Goal: Understand process/instructions

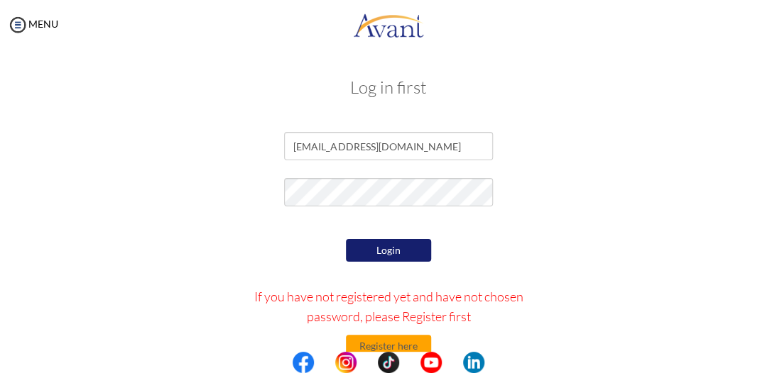
click at [379, 260] on button "Login" at bounding box center [388, 250] width 85 height 23
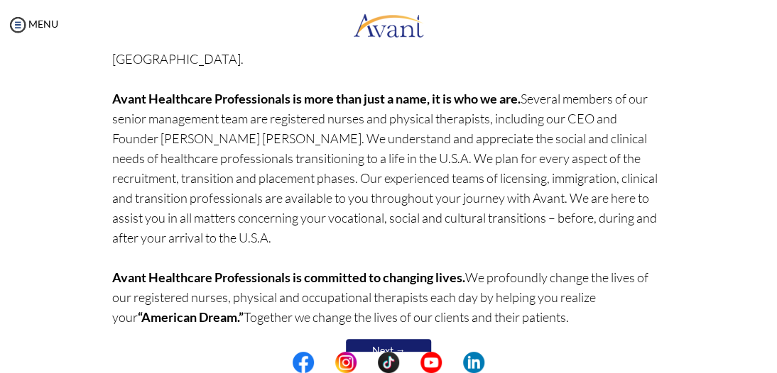
scroll to position [259, 0]
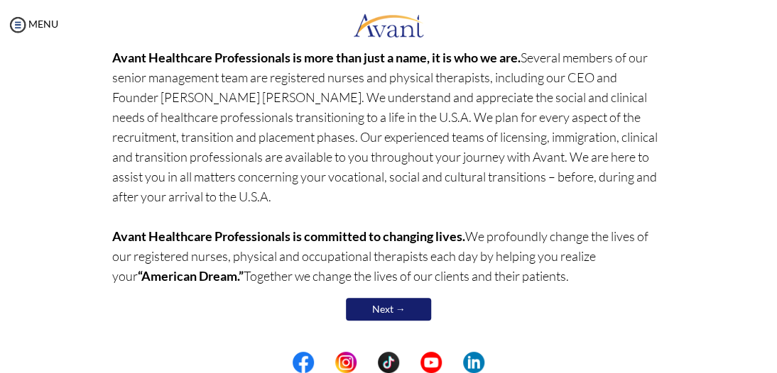
click at [412, 313] on link "Next →" at bounding box center [388, 309] width 85 height 23
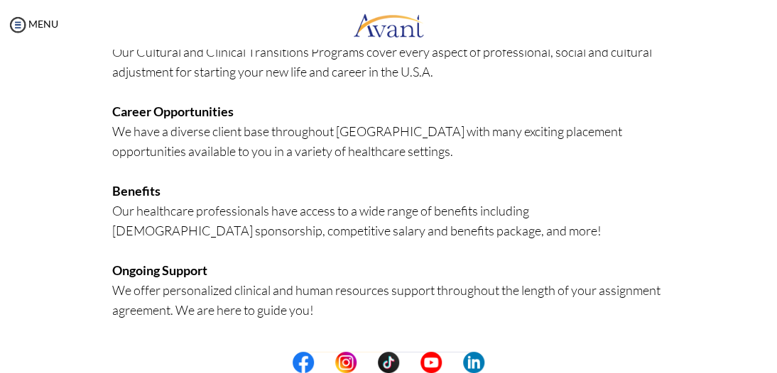
scroll to position [444, 0]
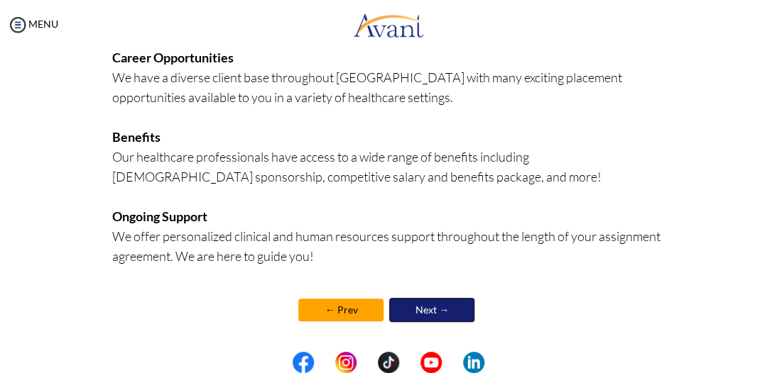
click at [412, 312] on link "Next →" at bounding box center [431, 310] width 85 height 24
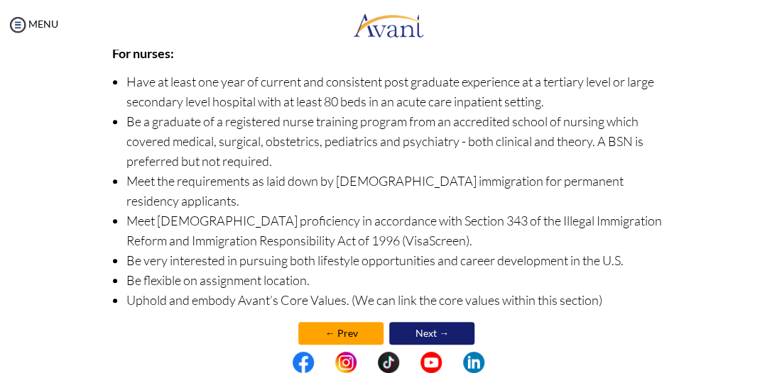
scroll to position [0, 0]
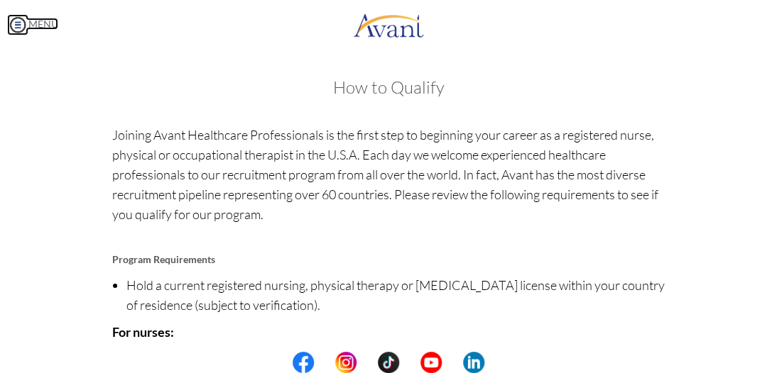
click at [21, 26] on img at bounding box center [17, 24] width 21 height 21
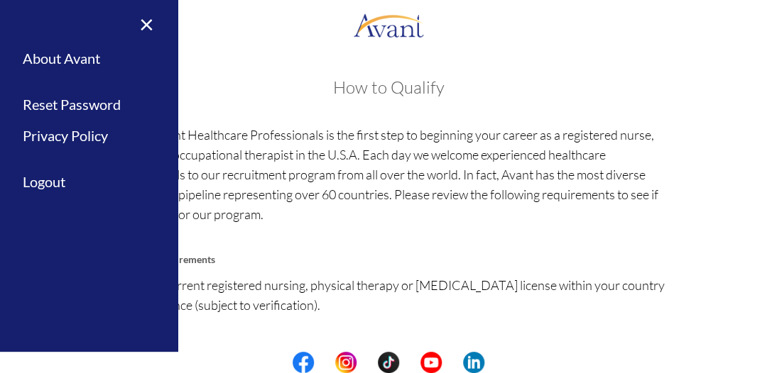
click at [232, 141] on p "Joining Avant Healthcare Professionals is the first step to beginning your care…" at bounding box center [388, 184] width 552 height 119
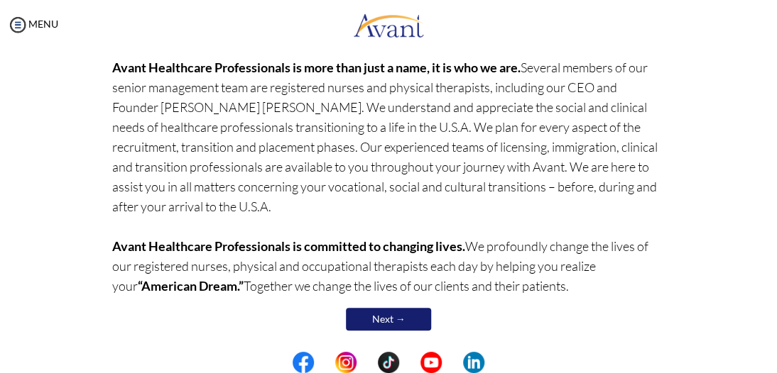
scroll to position [259, 0]
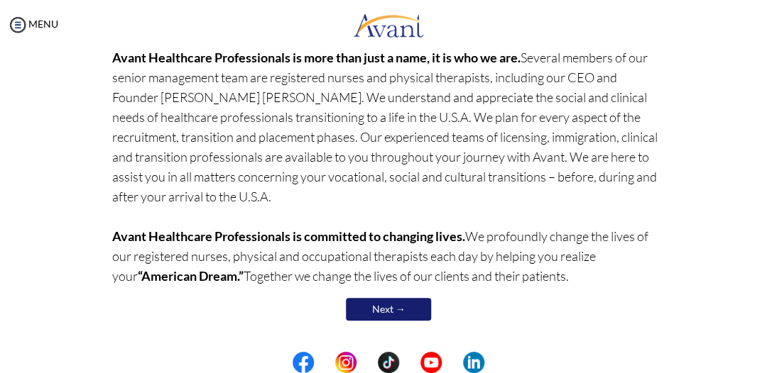
click at [372, 302] on link "Next →" at bounding box center [388, 309] width 85 height 23
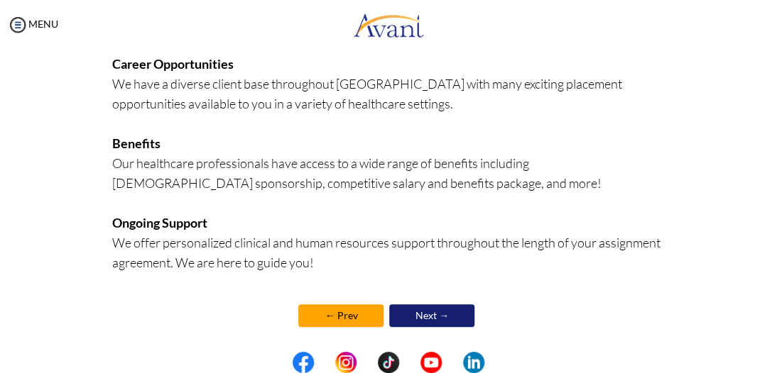
scroll to position [434, 0]
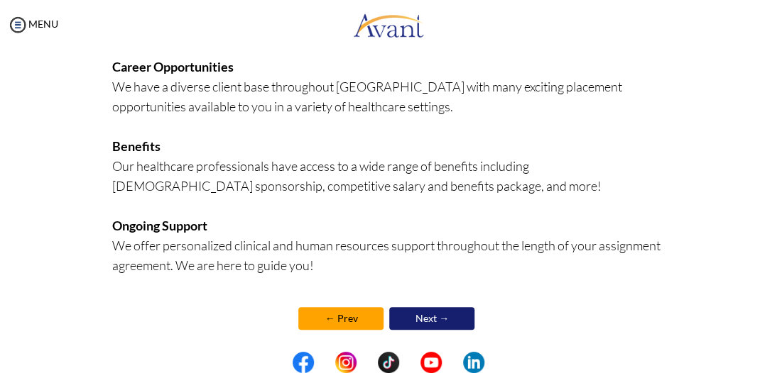
click at [400, 314] on link "Next →" at bounding box center [431, 318] width 85 height 23
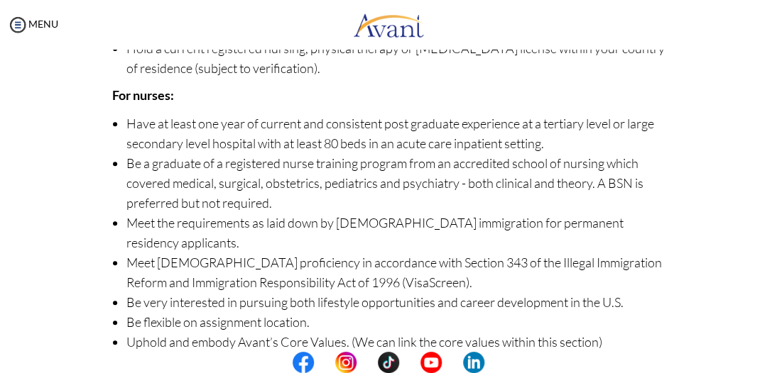
scroll to position [284, 0]
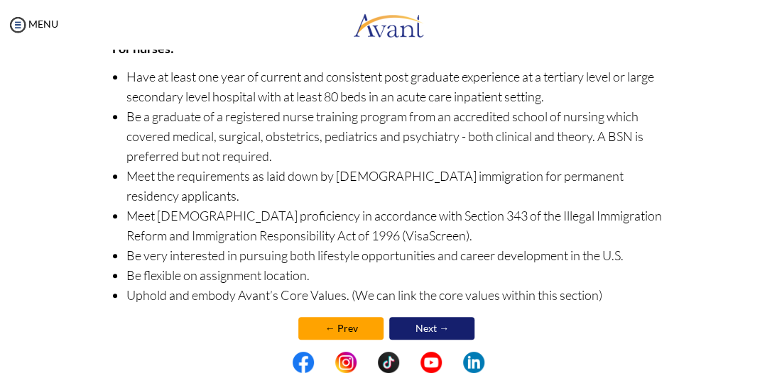
click at [422, 317] on link "Next →" at bounding box center [431, 328] width 85 height 23
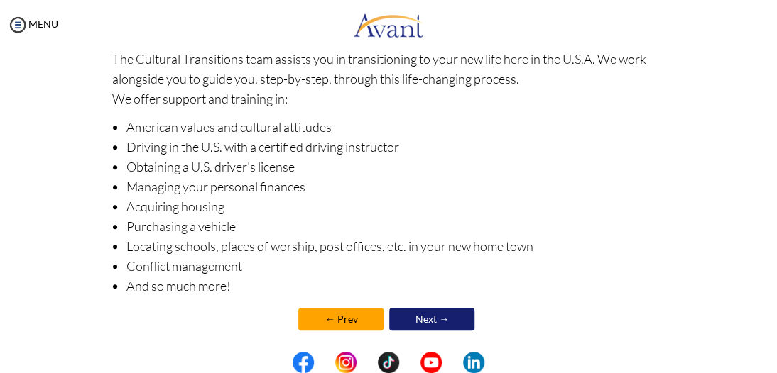
scroll to position [301, 0]
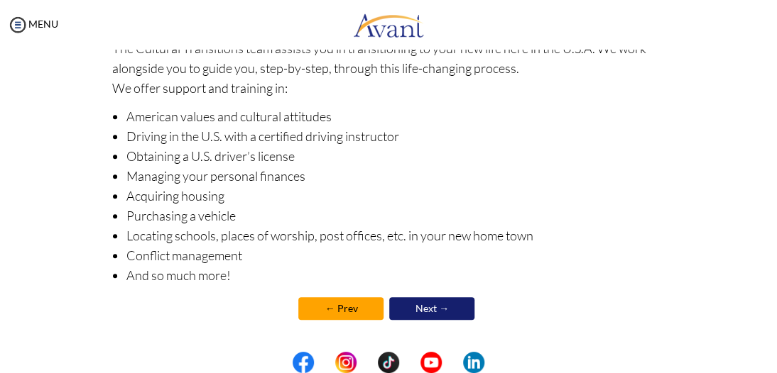
click at [429, 311] on link "Next →" at bounding box center [431, 308] width 85 height 23
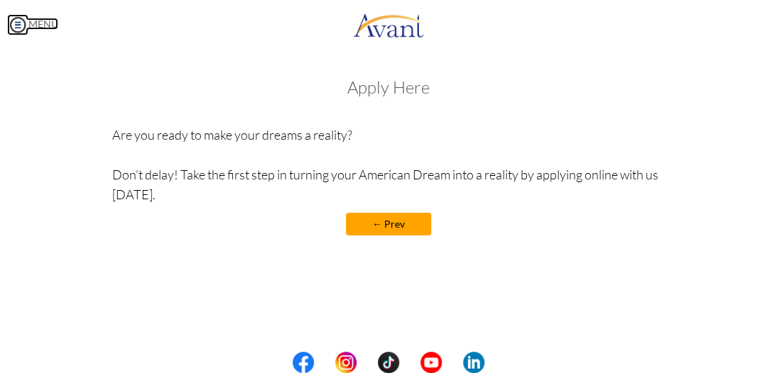
click at [20, 21] on img at bounding box center [17, 24] width 21 height 21
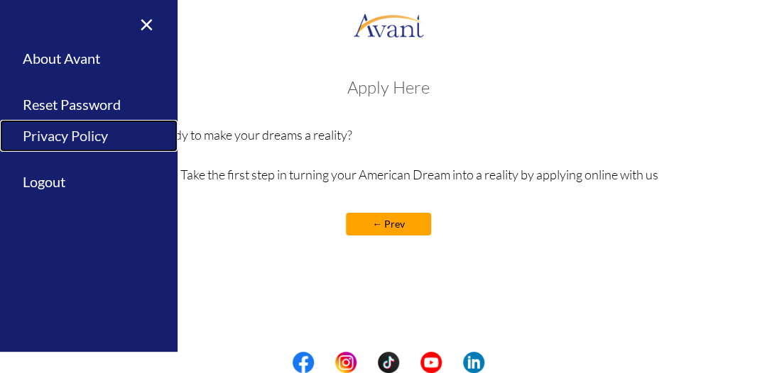
click at [50, 134] on link "Privacy Policy" at bounding box center [88, 136] width 177 height 32
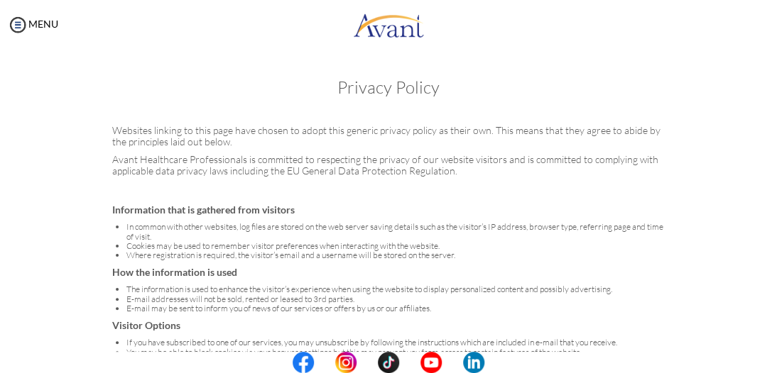
scroll to position [0, 0]
